Goal: Information Seeking & Learning: Learn about a topic

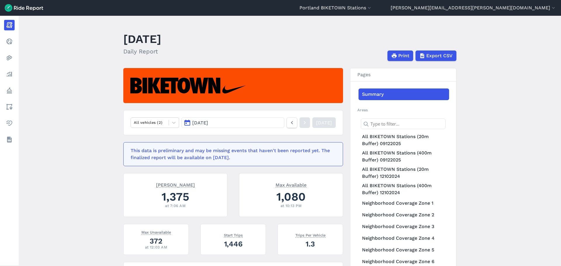
click at [417, 0] on html "Portland [GEOGRAPHIC_DATA] [GEOGRAPHIC_DATA] - [GEOGRAPHIC_DATA] [GEOGRAPHIC_DA…" at bounding box center [280, 133] width 561 height 266
click at [372, 5] on button "Portland BIKETOWN Stations" at bounding box center [335, 7] width 73 height 7
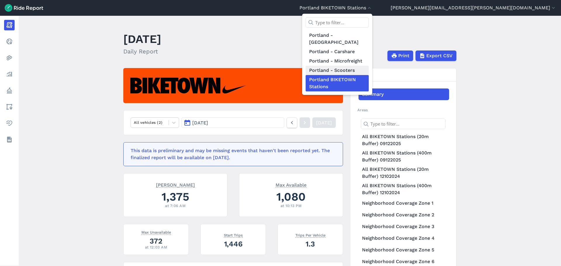
click at [369, 66] on link "Portland - Scooters" at bounding box center [337, 70] width 63 height 9
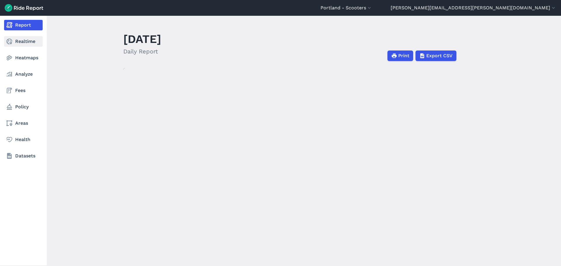
click at [13, 41] on icon at bounding box center [9, 41] width 7 height 7
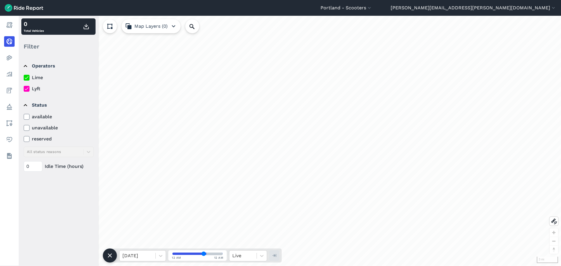
click at [24, 87] on div at bounding box center [27, 89] width 6 height 6
click at [24, 87] on input "Lyft" at bounding box center [24, 87] width 0 height 4
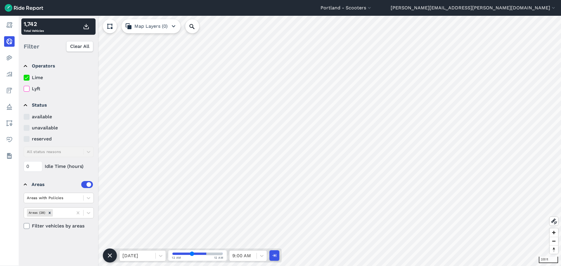
drag, startPoint x: 202, startPoint y: 254, endPoint x: 192, endPoint y: 253, distance: 10.8
click at [192, 253] on input "range" at bounding box center [197, 254] width 50 height 2
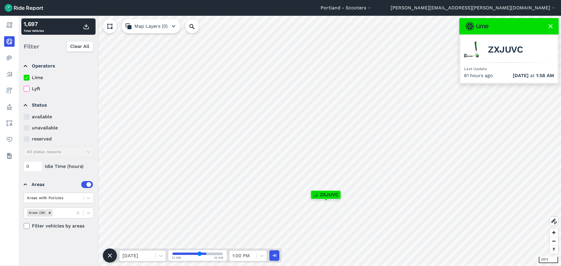
drag, startPoint x: 192, startPoint y: 254, endPoint x: 200, endPoint y: 254, distance: 7.6
click at [200, 254] on input "range" at bounding box center [197, 254] width 50 height 2
click at [199, 254] on input "range" at bounding box center [197, 254] width 50 height 2
click at [202, 254] on input "range" at bounding box center [197, 254] width 50 height 2
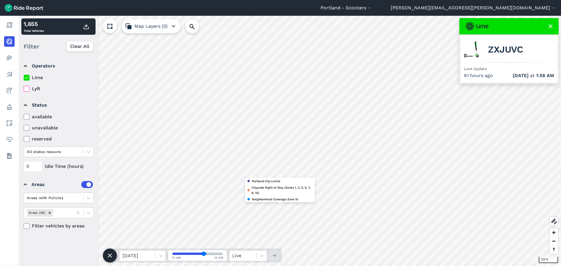
drag, startPoint x: 202, startPoint y: 254, endPoint x: 207, endPoint y: 254, distance: 5.8
click at [207, 254] on input "range" at bounding box center [197, 254] width 50 height 2
drag, startPoint x: 203, startPoint y: 254, endPoint x: 255, endPoint y: 251, distance: 52.1
click at [223, 254] on input "range" at bounding box center [197, 254] width 50 height 2
drag, startPoint x: 202, startPoint y: 255, endPoint x: 199, endPoint y: 254, distance: 3.1
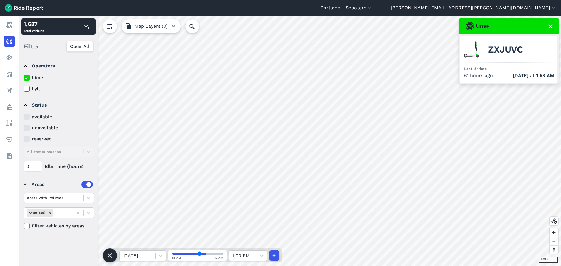
click at [199, 254] on input "range" at bounding box center [197, 254] width 50 height 2
click at [201, 253] on input "range" at bounding box center [197, 254] width 50 height 2
click at [202, 254] on input "range" at bounding box center [197, 254] width 50 height 2
click at [203, 254] on input "range" at bounding box center [197, 254] width 50 height 2
type input "61"
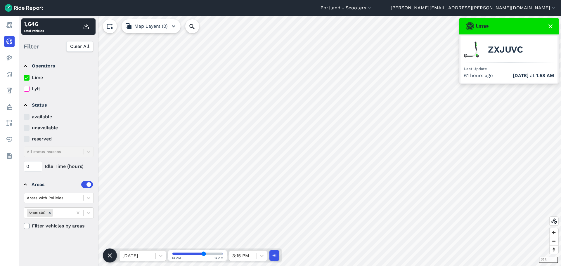
click at [204, 253] on input "range" at bounding box center [197, 254] width 50 height 2
click at [206, 24] on input "Search Location or Vehicles" at bounding box center [223, 26] width 77 height 14
type input "x"
type input "a"
type input "zxjuvc"
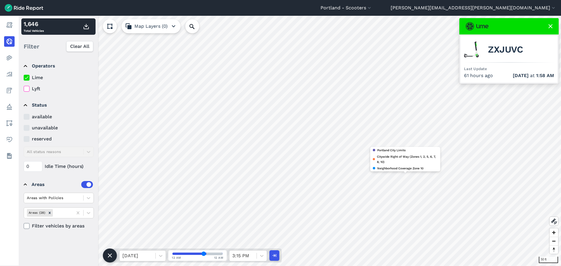
click at [549, 24] on icon at bounding box center [550, 26] width 7 height 7
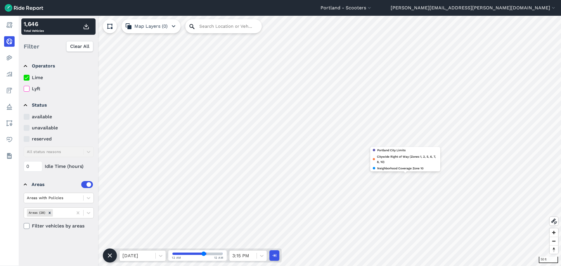
click at [192, 27] on icon at bounding box center [191, 26] width 7 height 7
click at [211, 25] on input "Search Location or Vehicles" at bounding box center [223, 26] width 77 height 14
type input "x"
type input "zxjuvc"
